Goal: Information Seeking & Learning: Learn about a topic

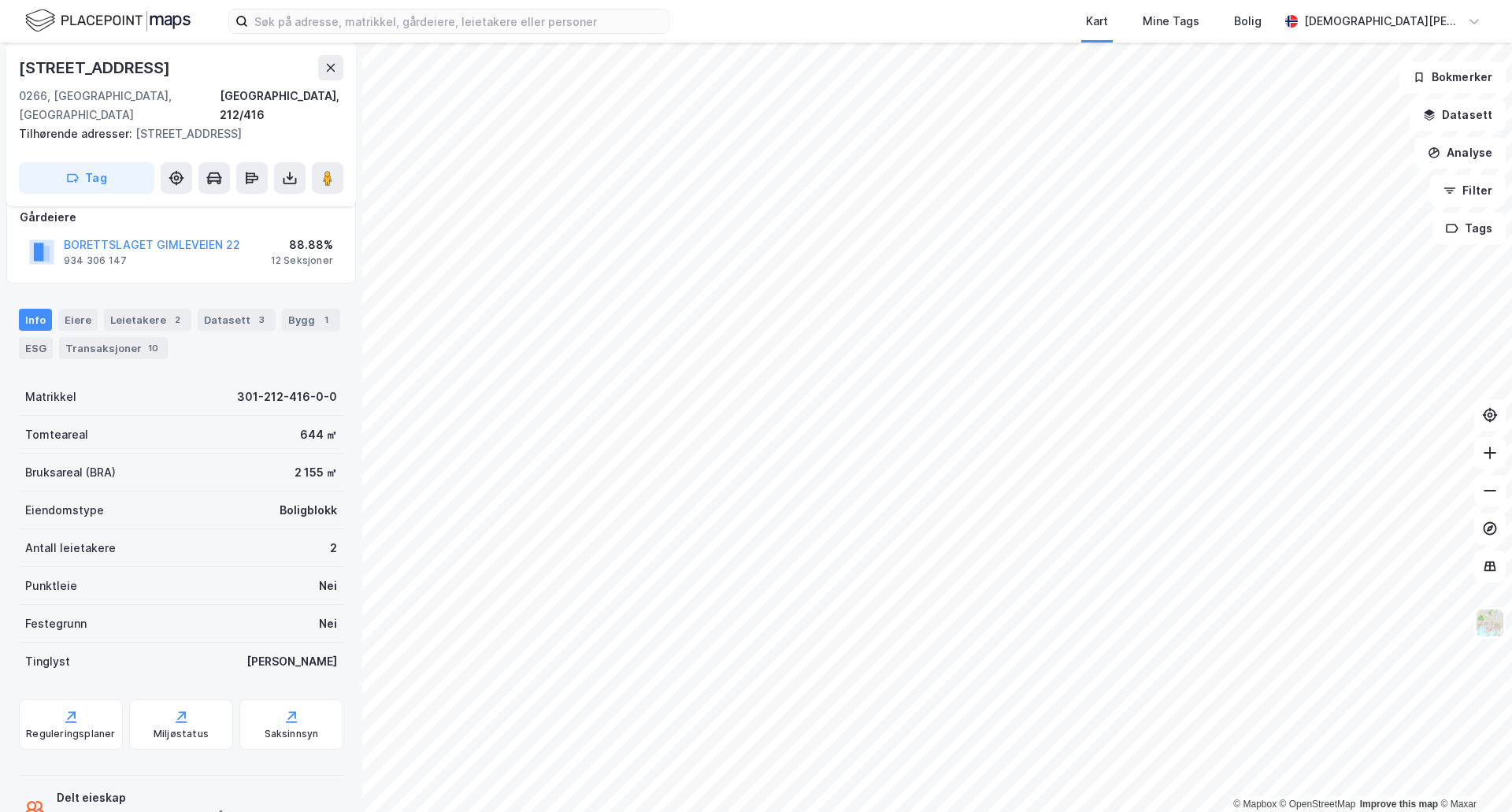
scroll to position [229, 0]
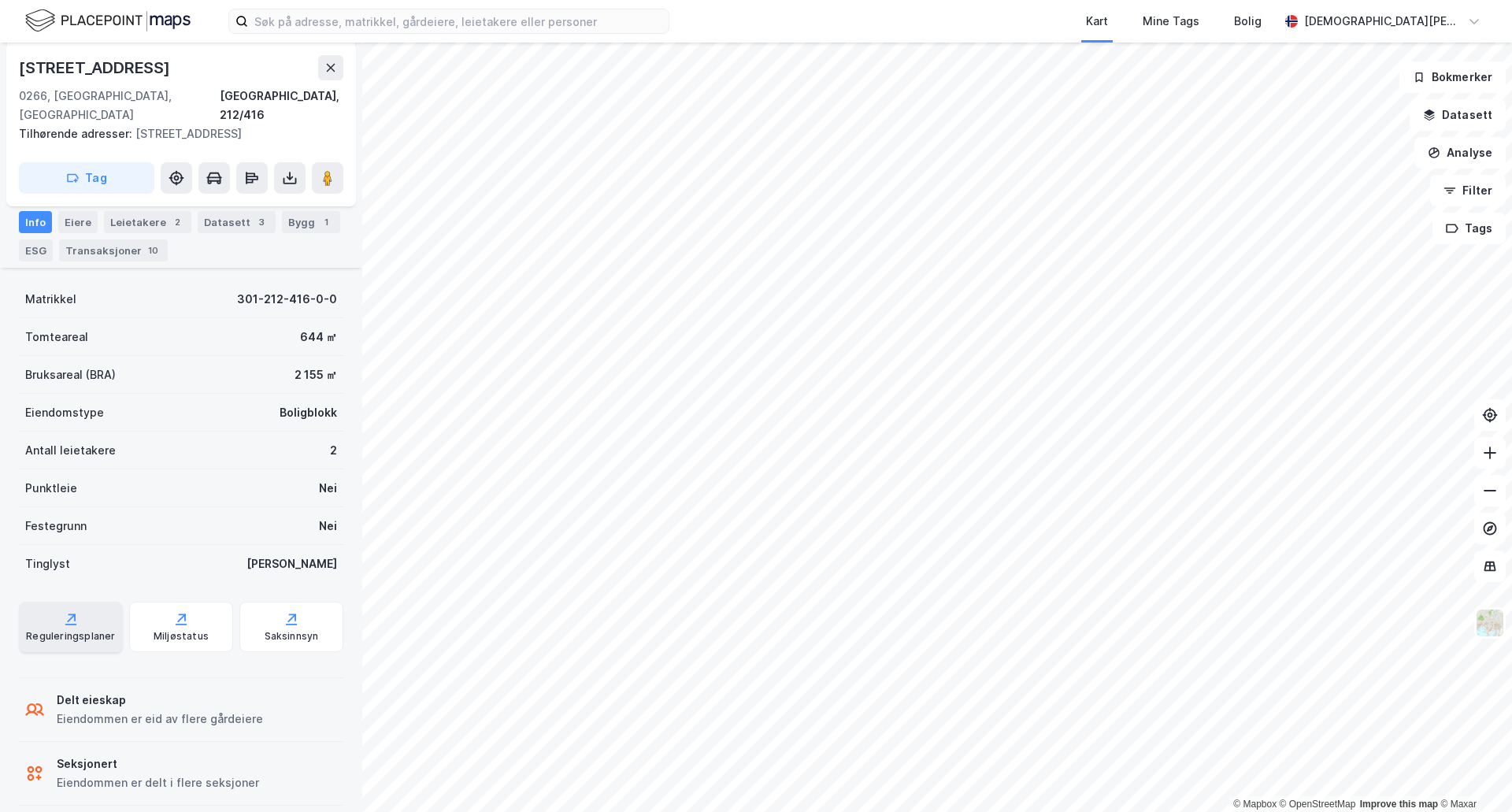
click at [73, 630] on div "Reguleringsplaner" at bounding box center [70, 637] width 89 height 13
